Goal: Task Accomplishment & Management: Manage account settings

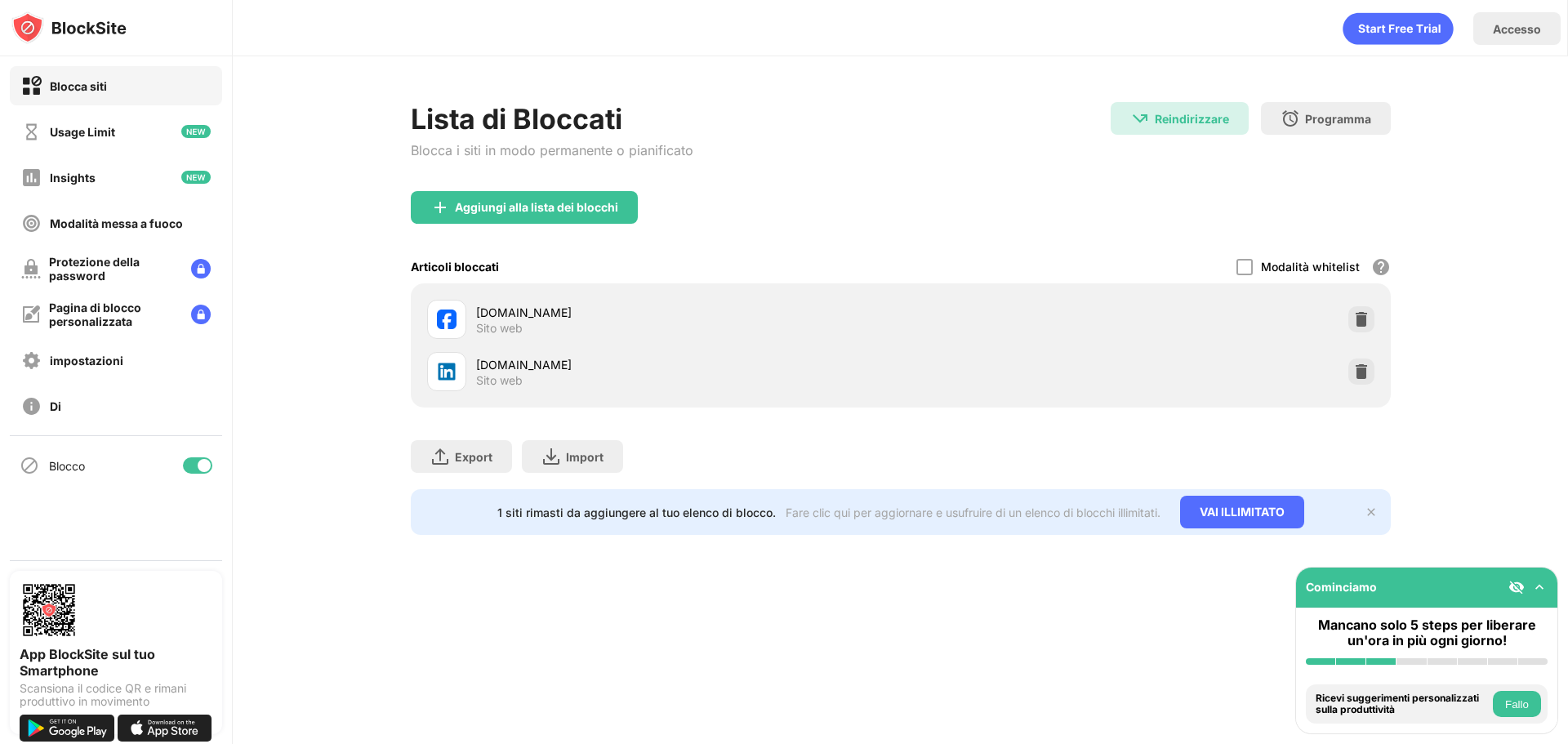
click at [608, 373] on div "[DOMAIN_NAME]" at bounding box center [688, 365] width 424 height 18
click at [1356, 372] on img at bounding box center [1361, 371] width 17 height 17
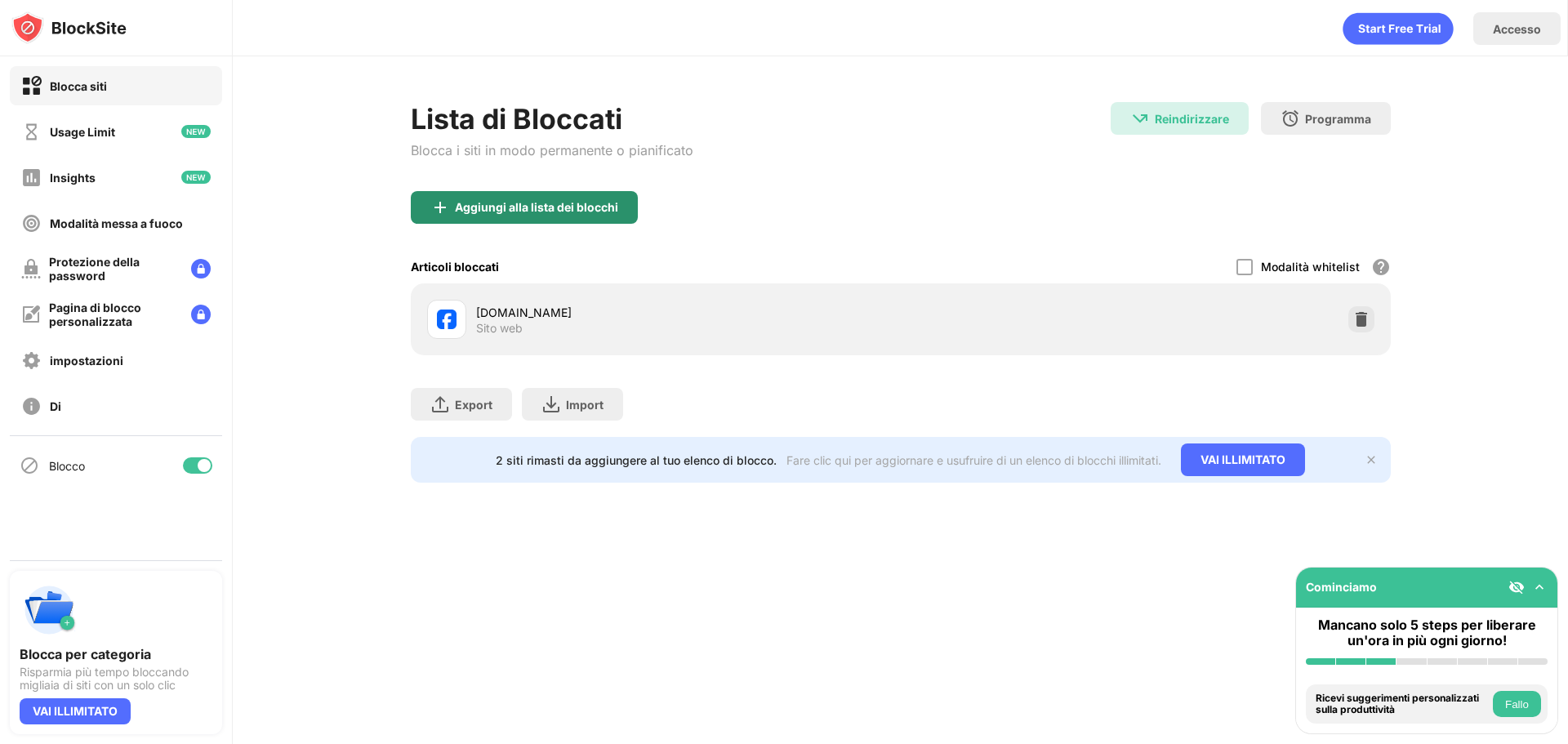
click at [591, 203] on div "Aggiungi alla lista dei blocchi" at bounding box center [537, 207] width 163 height 13
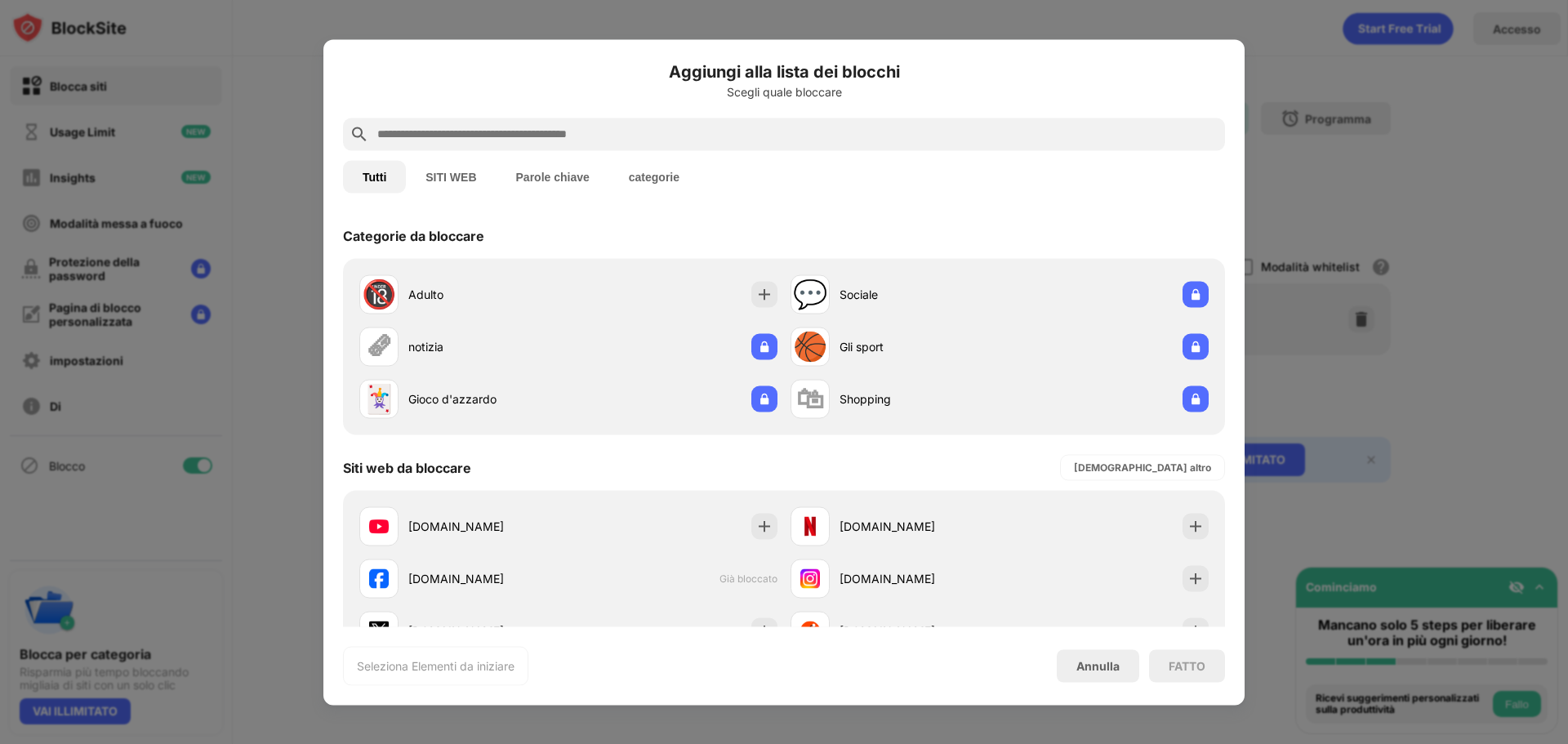
click at [502, 148] on div at bounding box center [783, 133] width 881 height 32
click at [506, 137] on input "text" at bounding box center [796, 134] width 843 height 19
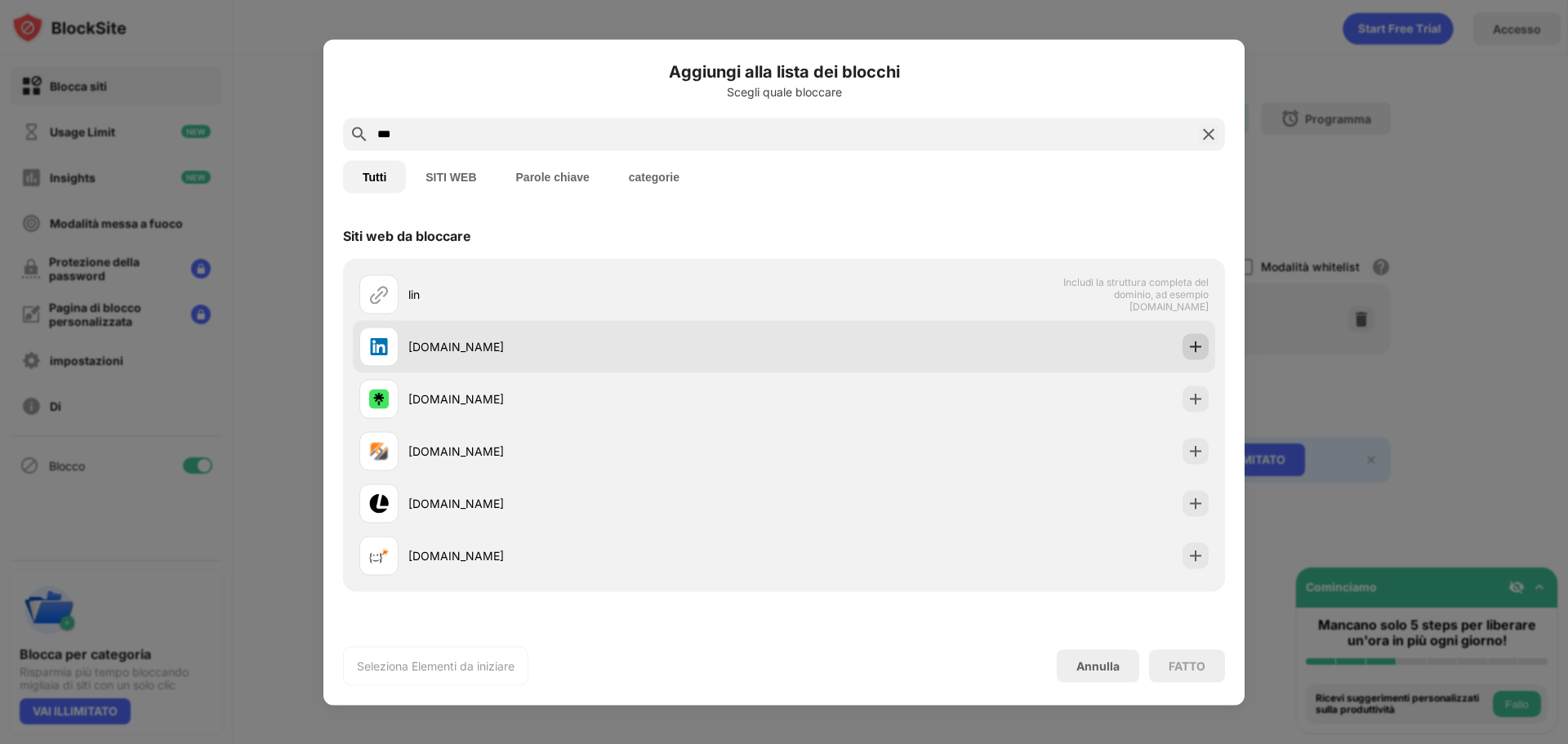
type input "***"
click at [1187, 352] on img at bounding box center [1195, 346] width 17 height 17
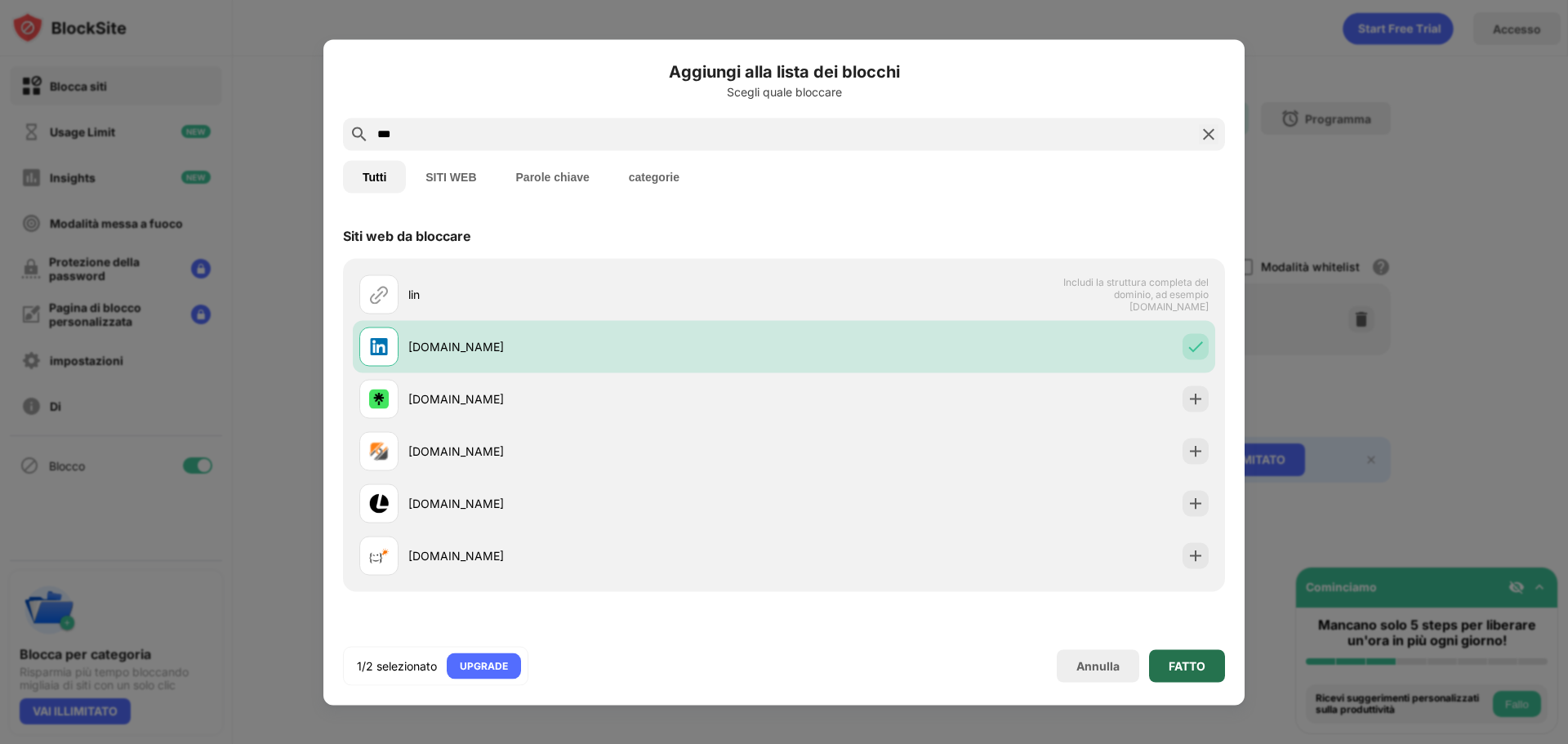
click at [1211, 662] on div "FATTO" at bounding box center [1187, 665] width 76 height 32
